Goal: Task Accomplishment & Management: Manage account settings

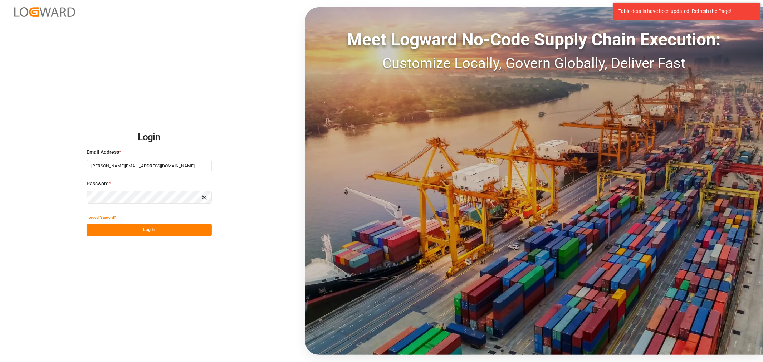
click at [176, 232] on button "Log In" at bounding box center [149, 230] width 125 height 13
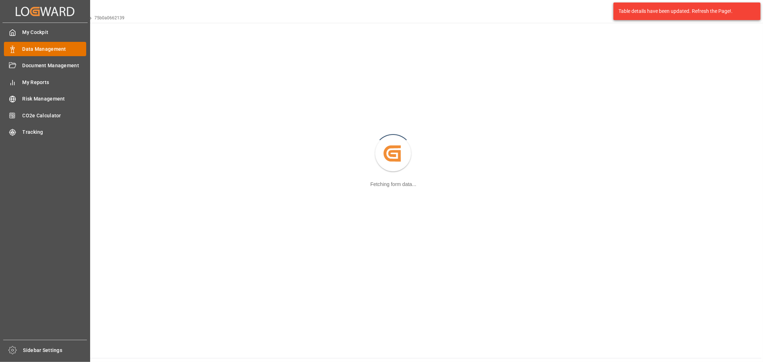
click at [41, 47] on span "Data Management" at bounding box center [55, 49] width 64 height 8
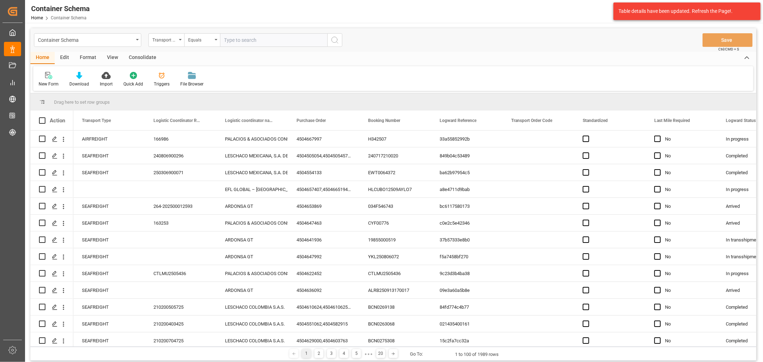
click at [135, 42] on div "Container Schema" at bounding box center [87, 40] width 107 height 14
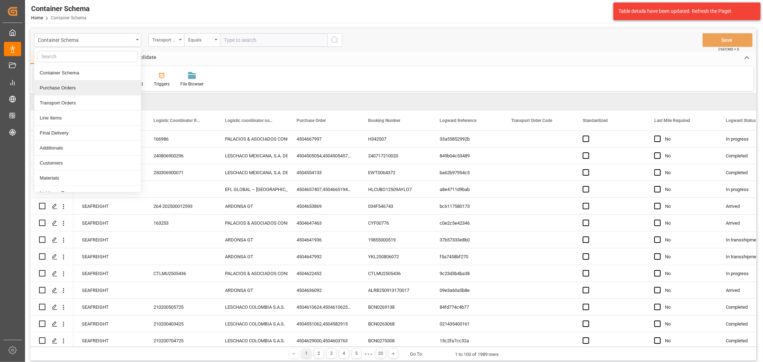
click at [70, 87] on div "Purchase Orders" at bounding box center [87, 87] width 107 height 15
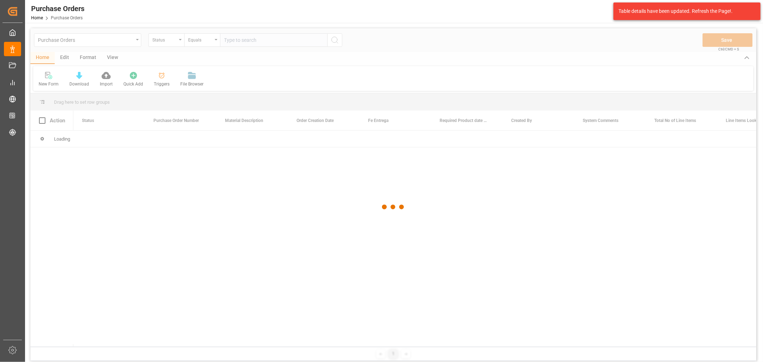
click at [162, 42] on div at bounding box center [393, 207] width 726 height 358
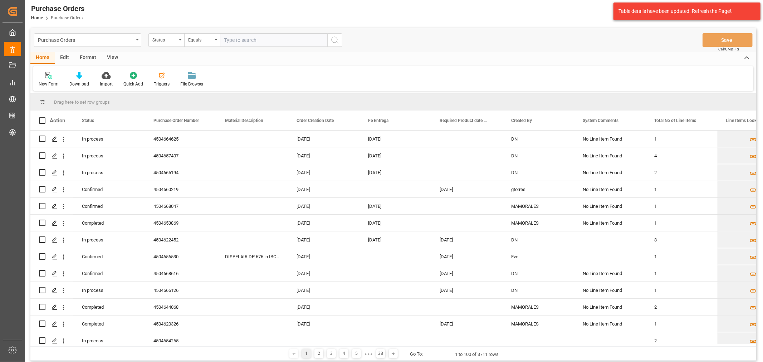
click at [162, 42] on div "Status" at bounding box center [164, 39] width 24 height 8
click at [182, 89] on div "Purchase Order Number" at bounding box center [202, 87] width 107 height 15
click at [204, 36] on div "Equals" at bounding box center [200, 39] width 24 height 8
click at [228, 87] on div "Fuzzy search" at bounding box center [238, 87] width 107 height 15
click at [255, 36] on input "text" at bounding box center [273, 40] width 107 height 14
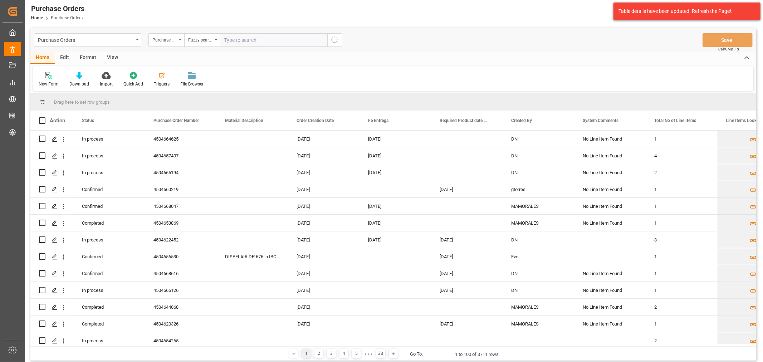
paste input "4504638888"
type input "4504638888"
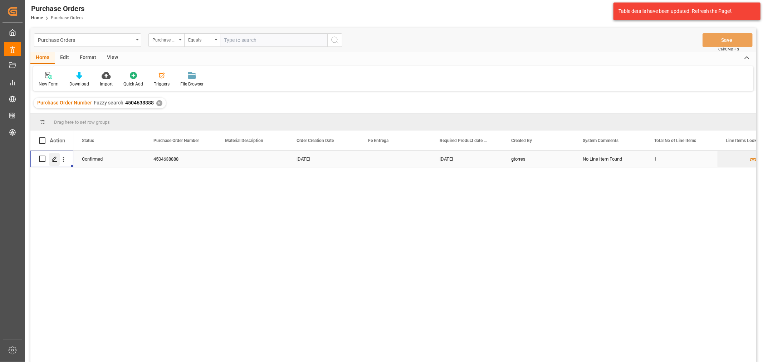
click at [55, 160] on icon "Press SPACE to select this row." at bounding box center [55, 159] width 6 height 6
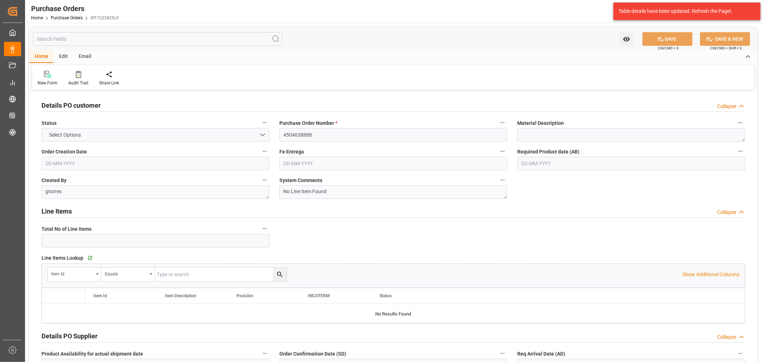
type input "1"
type input "[DATE]"
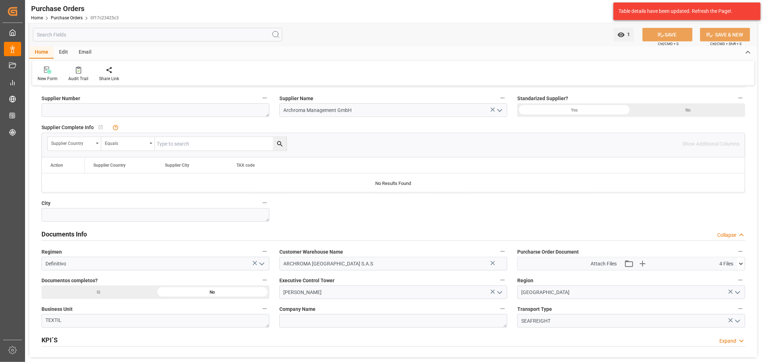
scroll to position [477, 0]
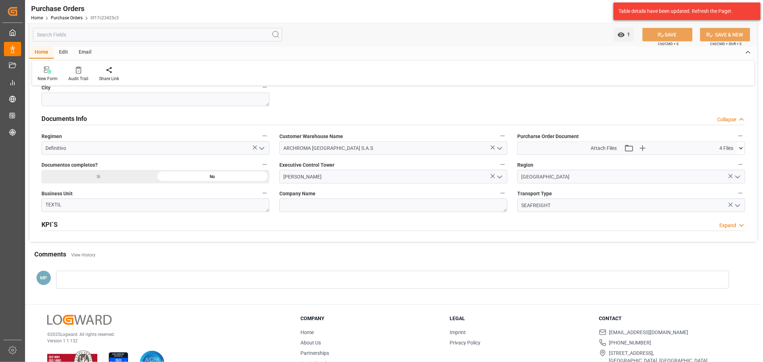
click at [739, 152] on icon at bounding box center [741, 149] width 8 height 8
click at [728, 162] on icon at bounding box center [729, 162] width 4 height 6
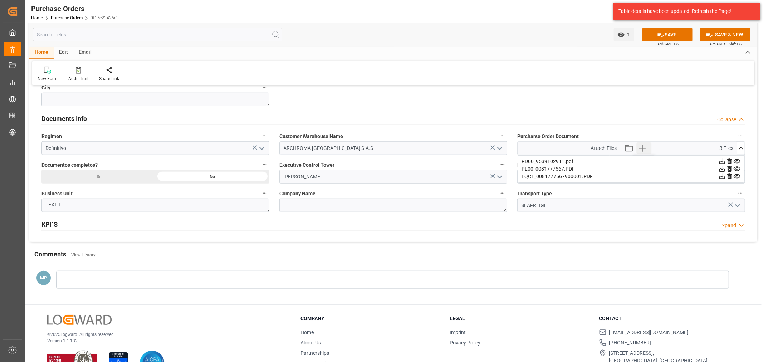
click at [642, 146] on icon "button" at bounding box center [642, 148] width 7 height 7
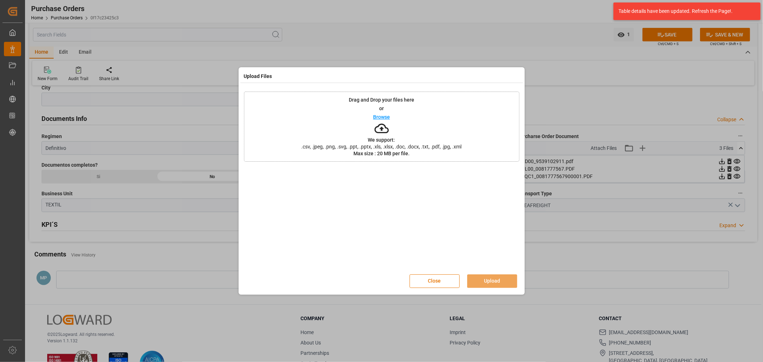
click at [380, 120] on div "Browse" at bounding box center [381, 117] width 17 height 9
click at [499, 278] on button "Upload" at bounding box center [492, 281] width 50 height 14
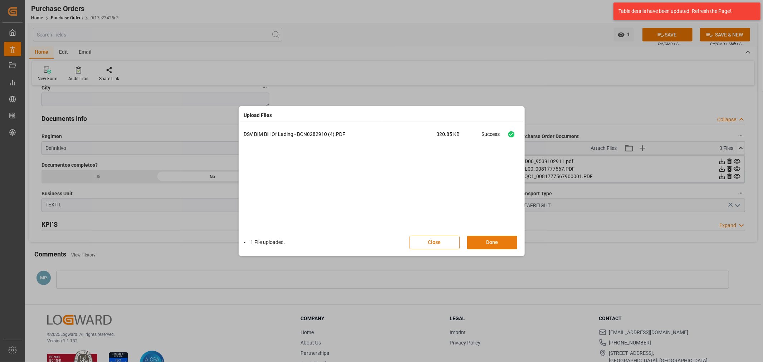
click at [505, 243] on button "Done" at bounding box center [492, 243] width 50 height 14
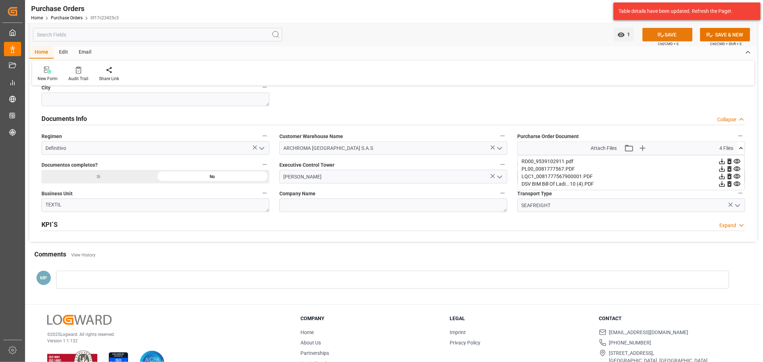
click at [676, 35] on button "SAVE" at bounding box center [667, 35] width 50 height 14
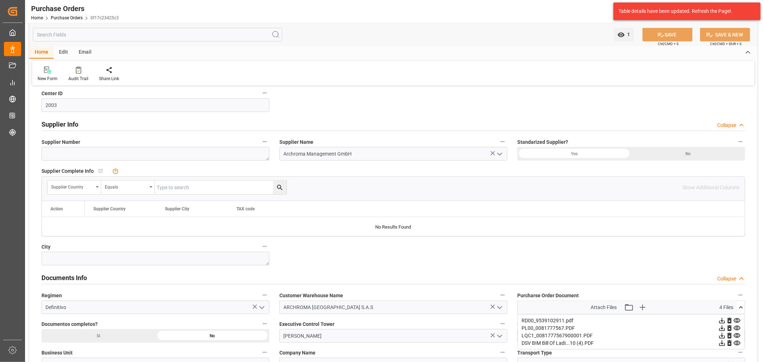
scroll to position [119, 0]
